Goal: Transaction & Acquisition: Download file/media

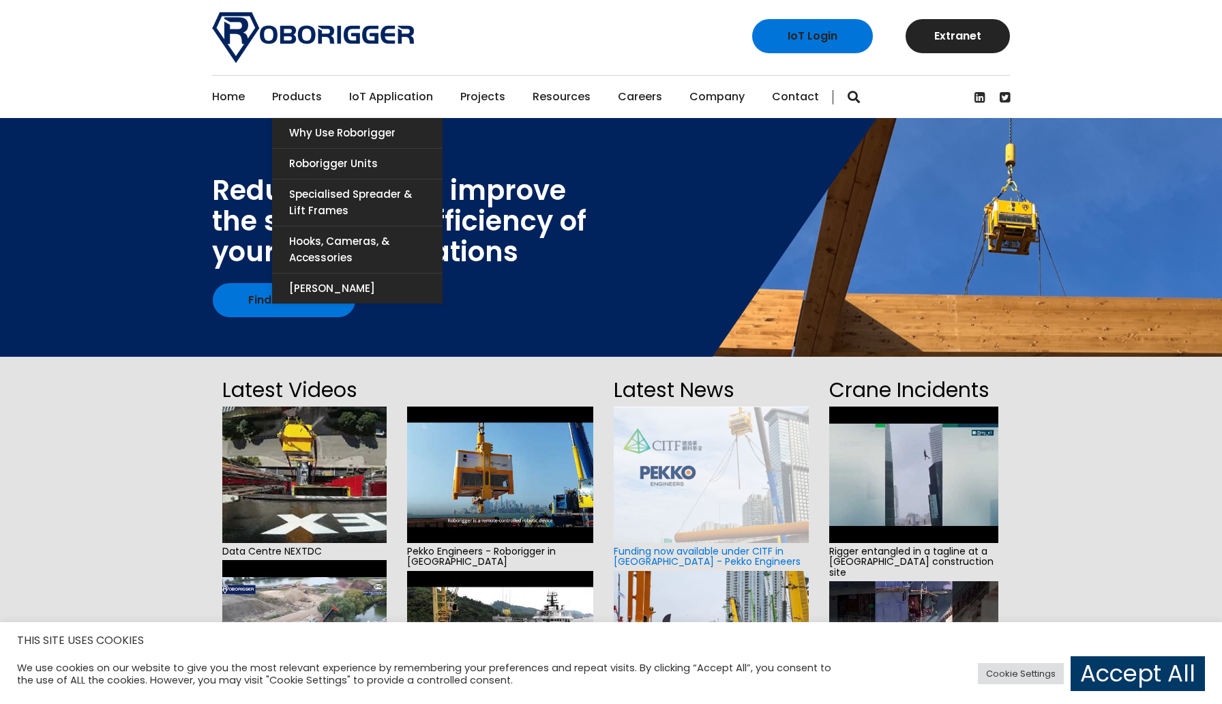
click at [296, 103] on link "Products" at bounding box center [297, 97] width 50 height 42
click at [337, 164] on link "Roborigger Units" at bounding box center [357, 164] width 170 height 30
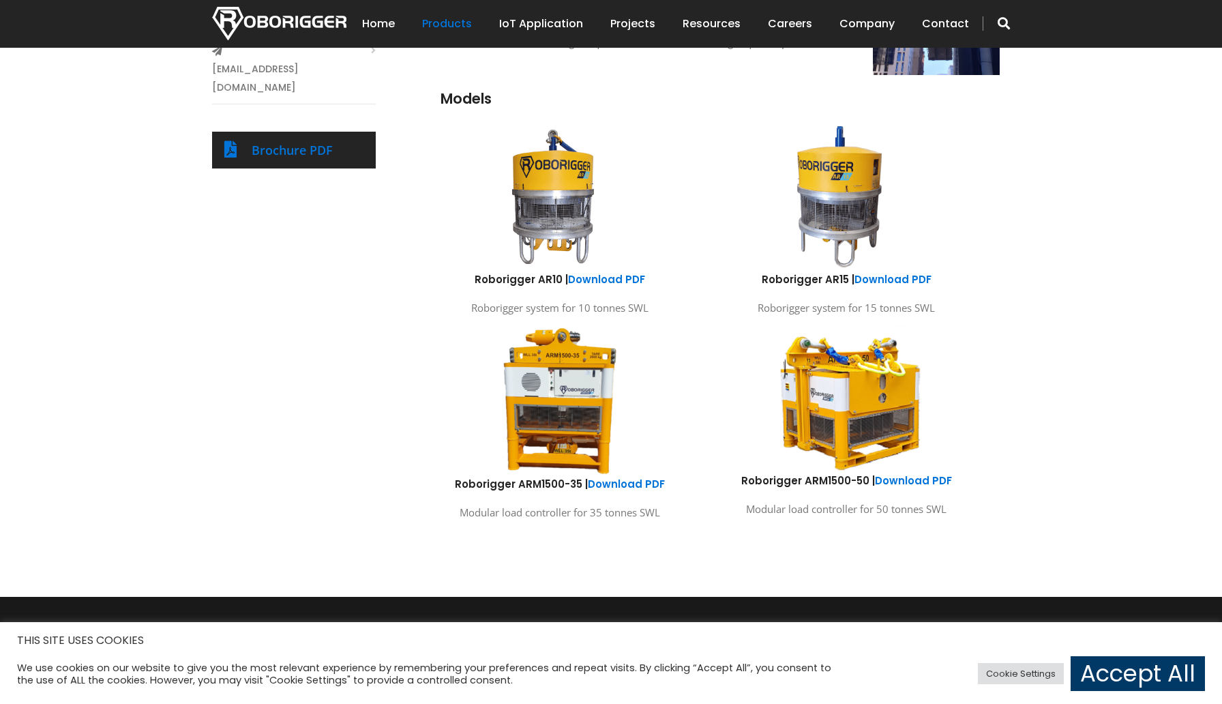
scroll to position [678, 0]
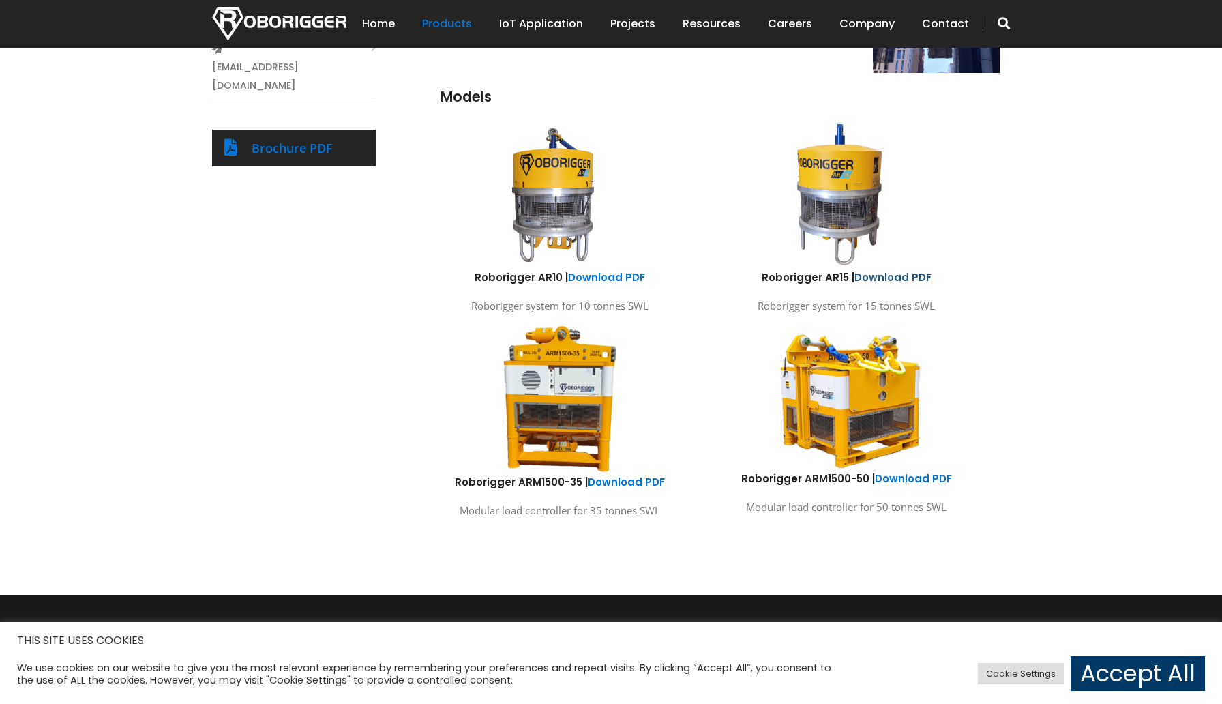
click at [887, 275] on link "Download PDF" at bounding box center [892, 277] width 77 height 14
click at [584, 274] on link "Download PDF" at bounding box center [606, 277] width 77 height 14
click at [320, 140] on link "Brochure PDF" at bounding box center [292, 148] width 81 height 16
